Goal: Task Accomplishment & Management: Manage account settings

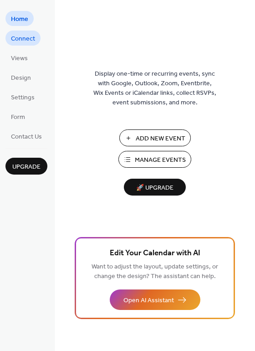
click at [26, 43] on span "Connect" at bounding box center [23, 39] width 24 height 10
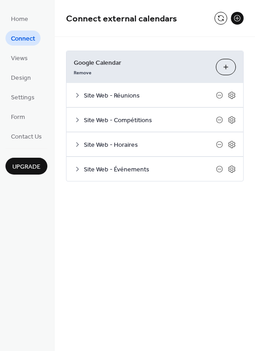
click at [75, 120] on icon at bounding box center [77, 119] width 7 height 7
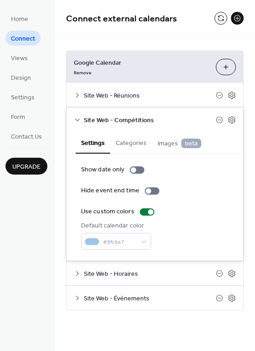
click at [71, 121] on div "Site Web - Compétitions" at bounding box center [155, 120] width 177 height 24
click at [79, 122] on icon at bounding box center [77, 119] width 7 height 7
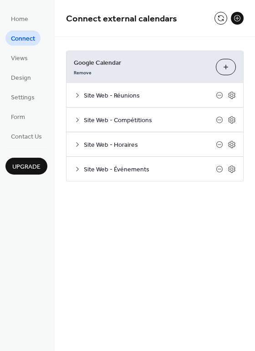
click at [76, 144] on icon at bounding box center [77, 144] width 7 height 7
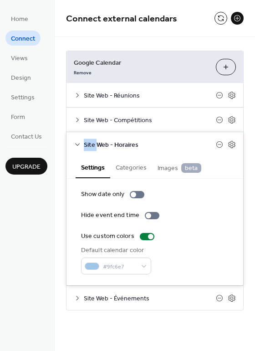
click at [76, 143] on icon at bounding box center [77, 144] width 7 height 7
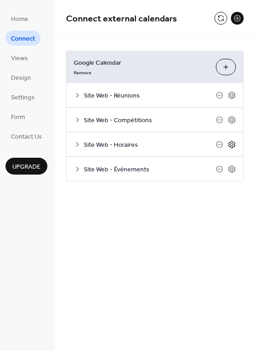
click at [231, 141] on icon at bounding box center [232, 144] width 8 height 8
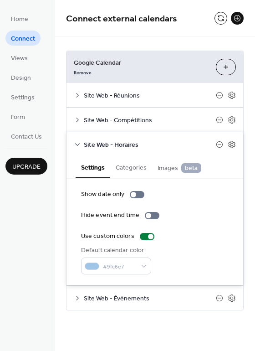
click at [142, 169] on button "Categories" at bounding box center [131, 166] width 42 height 21
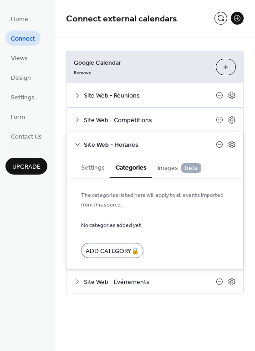
click at [81, 139] on div "Site Web - Horaires" at bounding box center [155, 144] width 177 height 24
click at [20, 90] on link "Settings" at bounding box center [22, 96] width 35 height 15
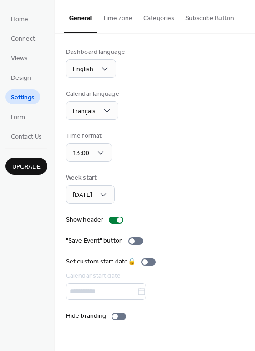
click at [113, 25] on button "Time zone" at bounding box center [117, 16] width 41 height 32
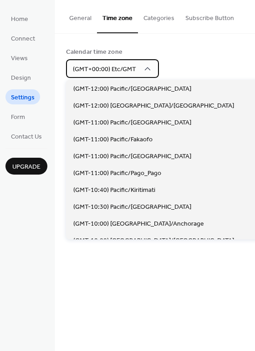
click at [135, 72] on div "(GMT+00:00) Etc/GMT" at bounding box center [112, 68] width 93 height 19
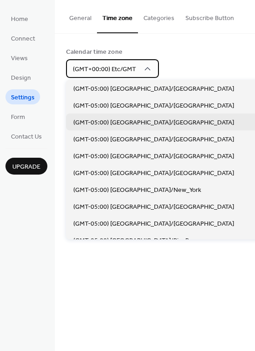
scroll to position [660, 0]
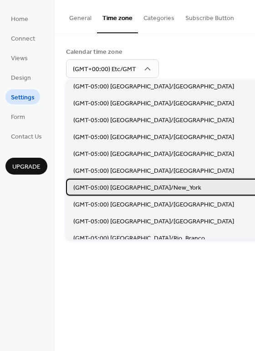
click at [161, 188] on span "(GMT-05:00) America/New_York" at bounding box center [137, 188] width 128 height 10
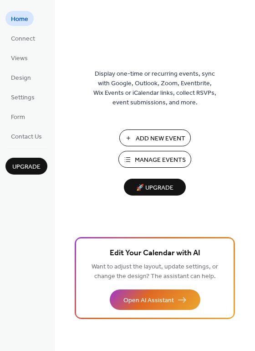
click at [26, 19] on span "Home" at bounding box center [19, 20] width 17 height 10
click at [22, 27] on ul "Home Connect Views Design Settings Form Contact Us" at bounding box center [26, 77] width 42 height 133
click at [21, 34] on span "Connect" at bounding box center [23, 39] width 24 height 10
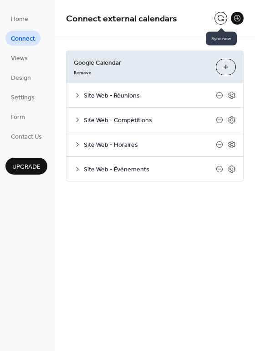
click at [220, 19] on button at bounding box center [221, 18] width 13 height 13
click at [222, 19] on button at bounding box center [221, 18] width 13 height 13
click at [217, 17] on button at bounding box center [221, 18] width 13 height 13
click at [221, 20] on button at bounding box center [221, 18] width 13 height 13
click at [217, 18] on button at bounding box center [221, 18] width 13 height 13
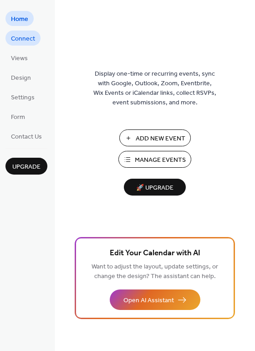
drag, startPoint x: 31, startPoint y: 43, endPoint x: 46, endPoint y: 43, distance: 15.0
click at [32, 43] on span "Connect" at bounding box center [23, 39] width 24 height 10
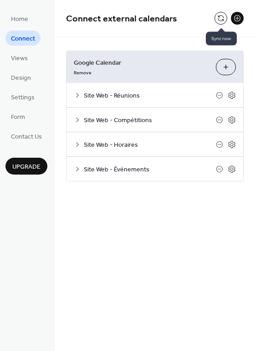
click at [224, 16] on button at bounding box center [221, 18] width 13 height 13
click at [218, 17] on button at bounding box center [221, 18] width 13 height 13
click at [223, 19] on button at bounding box center [221, 18] width 13 height 13
